Goal: Task Accomplishment & Management: Manage account settings

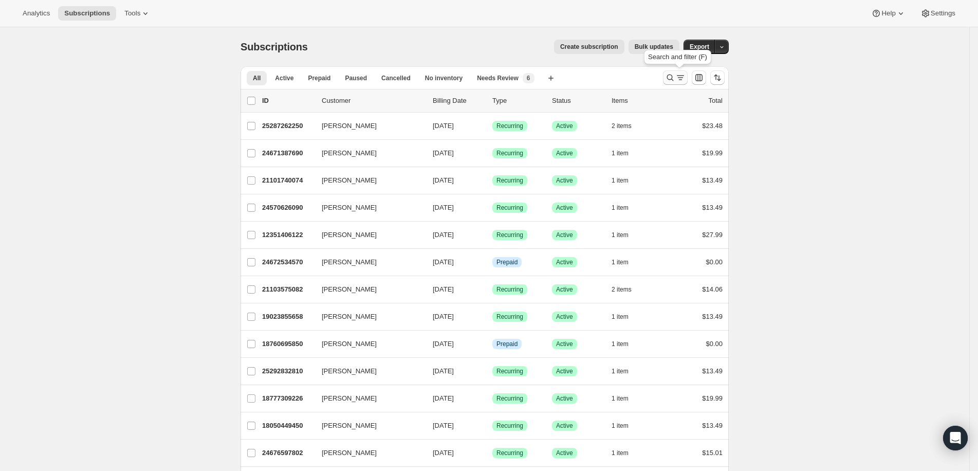
click at [675, 79] on icon "Search and filter results" at bounding box center [670, 77] width 10 height 10
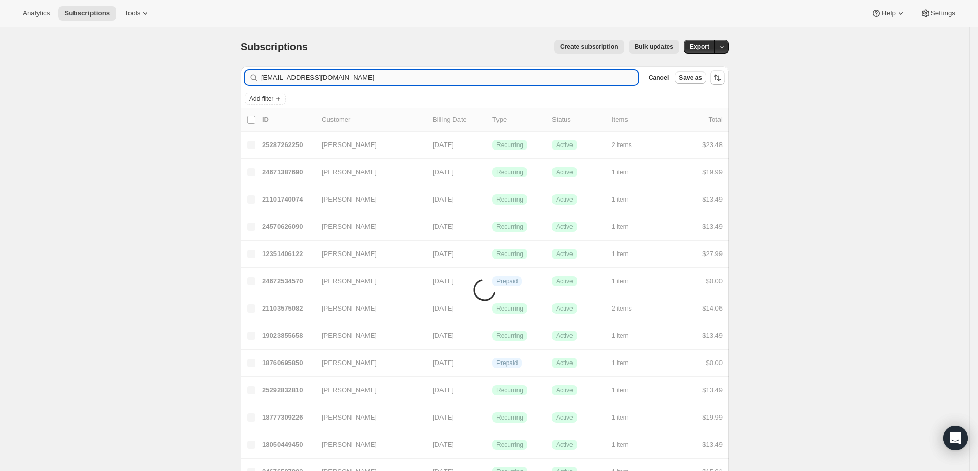
type input "[EMAIL_ADDRESS][DOMAIN_NAME]"
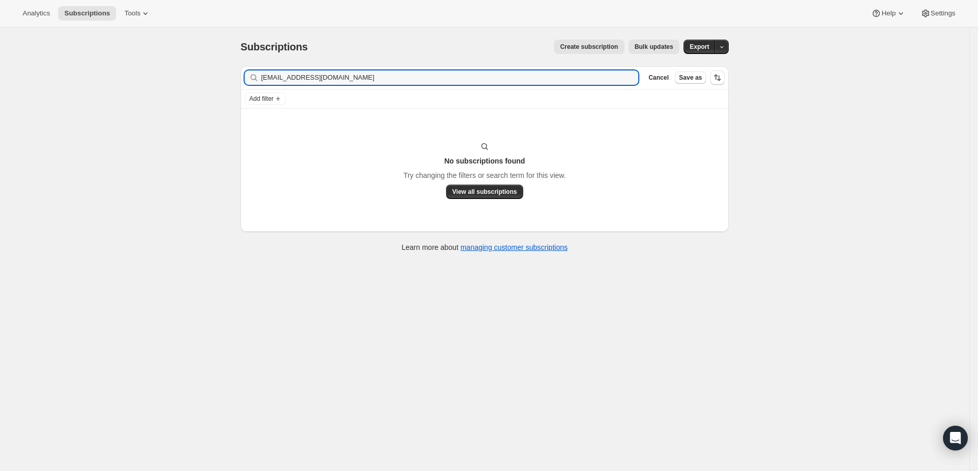
click at [359, 125] on div "No subscriptions found Try changing the filters or search term for this view. V…" at bounding box center [485, 169] width 488 height 123
click at [370, 75] on input "[EMAIL_ADDRESS][DOMAIN_NAME]" at bounding box center [440, 77] width 359 height 14
click at [473, 187] on button "View all subscriptions" at bounding box center [484, 192] width 77 height 14
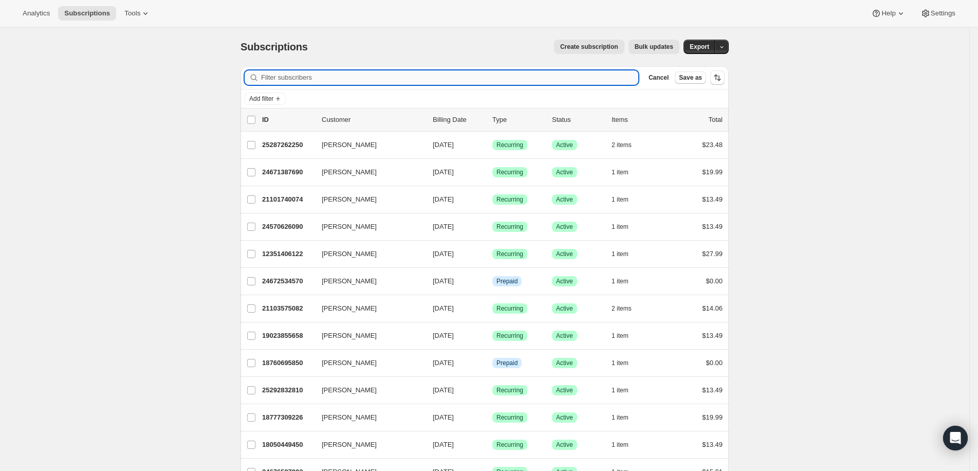
click at [323, 76] on input "Filter subscribers" at bounding box center [449, 77] width 377 height 14
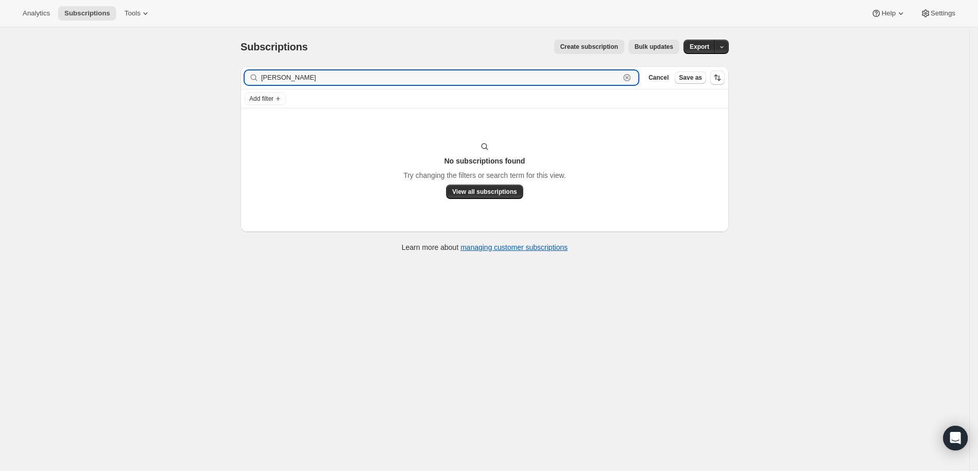
type input "[PERSON_NAME]"
